Goal: Information Seeking & Learning: Find contact information

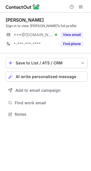
scroll to position [110, 91]
click at [72, 44] on button "Find phone" at bounding box center [72, 44] width 23 height 6
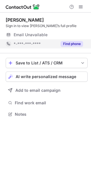
click at [72, 43] on button "Find phone" at bounding box center [72, 44] width 23 height 6
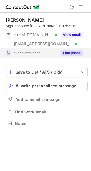
scroll to position [120, 91]
click at [67, 53] on button "Find phone" at bounding box center [72, 53] width 23 height 6
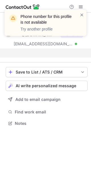
scroll to position [110, 91]
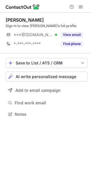
scroll to position [110, 91]
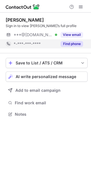
click at [74, 44] on button "Find phone" at bounding box center [72, 44] width 23 height 6
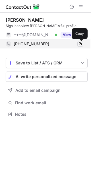
click at [78, 43] on span at bounding box center [80, 44] width 5 height 5
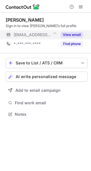
scroll to position [110, 91]
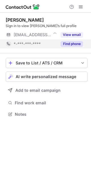
click at [68, 41] on button "Find phone" at bounding box center [72, 44] width 23 height 6
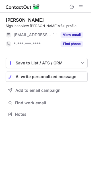
scroll to position [110, 91]
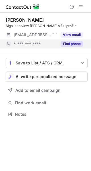
click at [67, 44] on button "Find phone" at bounding box center [72, 44] width 23 height 6
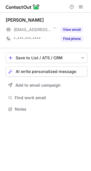
scroll to position [105, 91]
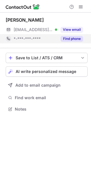
click at [73, 35] on div "Find phone" at bounding box center [70, 38] width 26 height 9
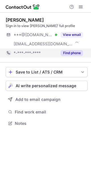
scroll to position [120, 91]
click at [68, 50] on button "Find phone" at bounding box center [72, 53] width 23 height 6
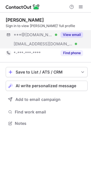
scroll to position [120, 91]
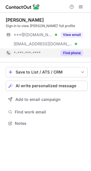
click at [66, 50] on button "Find phone" at bounding box center [72, 53] width 23 height 6
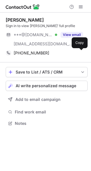
click at [82, 51] on span at bounding box center [80, 53] width 5 height 5
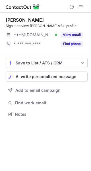
scroll to position [110, 91]
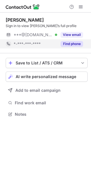
click at [69, 46] on button "Find phone" at bounding box center [72, 44] width 23 height 6
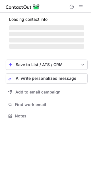
scroll to position [110, 91]
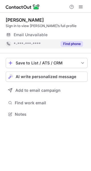
click at [76, 42] on button "Find phone" at bounding box center [72, 44] width 23 height 6
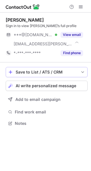
scroll to position [120, 91]
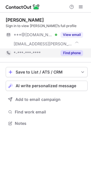
click at [70, 53] on button "Find phone" at bounding box center [72, 53] width 23 height 6
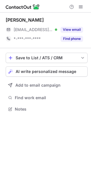
scroll to position [105, 91]
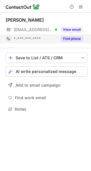
click at [72, 39] on button "Find phone" at bounding box center [72, 39] width 23 height 6
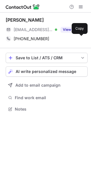
click at [82, 39] on span at bounding box center [80, 39] width 5 height 5
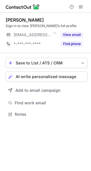
scroll to position [110, 91]
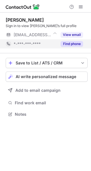
click at [70, 42] on button "Find phone" at bounding box center [72, 44] width 23 height 6
click at [68, 44] on button "Find phone" at bounding box center [72, 44] width 23 height 6
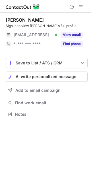
scroll to position [110, 91]
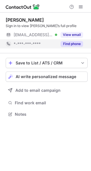
click at [79, 42] on button "Find phone" at bounding box center [72, 44] width 23 height 6
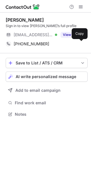
click at [79, 42] on span at bounding box center [80, 44] width 5 height 5
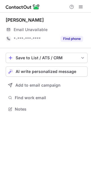
scroll to position [105, 91]
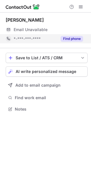
click at [74, 43] on div "Find phone" at bounding box center [70, 38] width 26 height 9
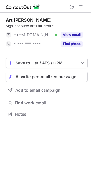
scroll to position [110, 91]
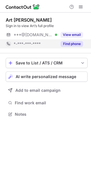
click at [73, 47] on div "Find phone" at bounding box center [70, 43] width 26 height 9
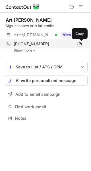
scroll to position [114, 91]
click at [80, 43] on span at bounding box center [80, 44] width 5 height 5
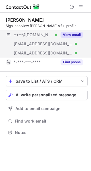
scroll to position [129, 91]
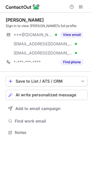
click at [73, 67] on div "Byron Toutant Sign in to view Byron’s full profile ***@aol.com Verified ***@mx3…" at bounding box center [47, 42] width 82 height 59
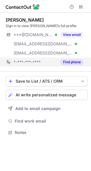
click at [73, 64] on button "Find phone" at bounding box center [72, 62] width 23 height 6
